Goal: Check status: Check status

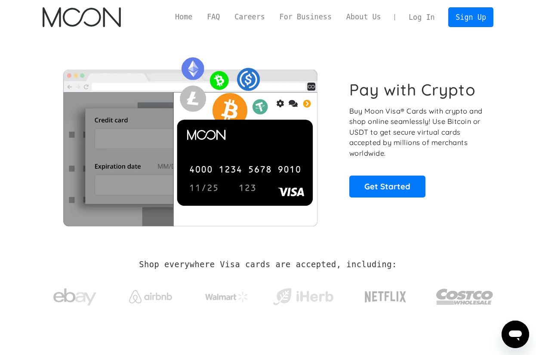
click at [433, 18] on link "Log In" at bounding box center [421, 17] width 40 height 19
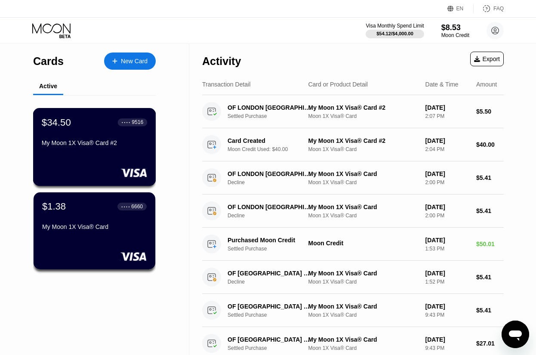
click at [127, 151] on div "$34.50 ● ● ● ● 9516 My Moon 1X Visa® Card #2" at bounding box center [94, 147] width 123 height 78
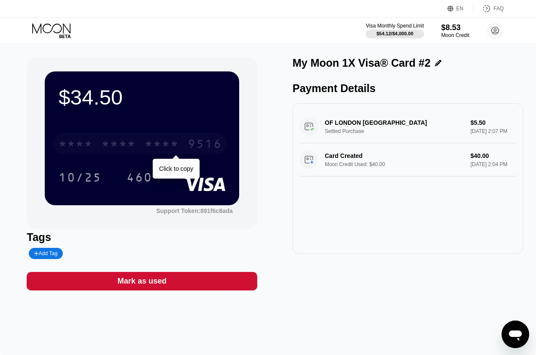
click at [199, 150] on div "9516" at bounding box center [205, 145] width 34 height 14
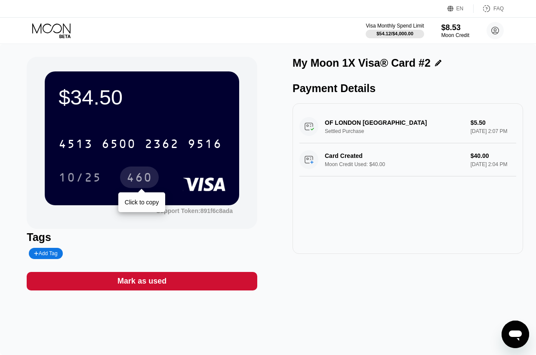
click at [152, 173] on div "460" at bounding box center [140, 179] width 26 height 14
